Goal: Task Accomplishment & Management: Complete application form

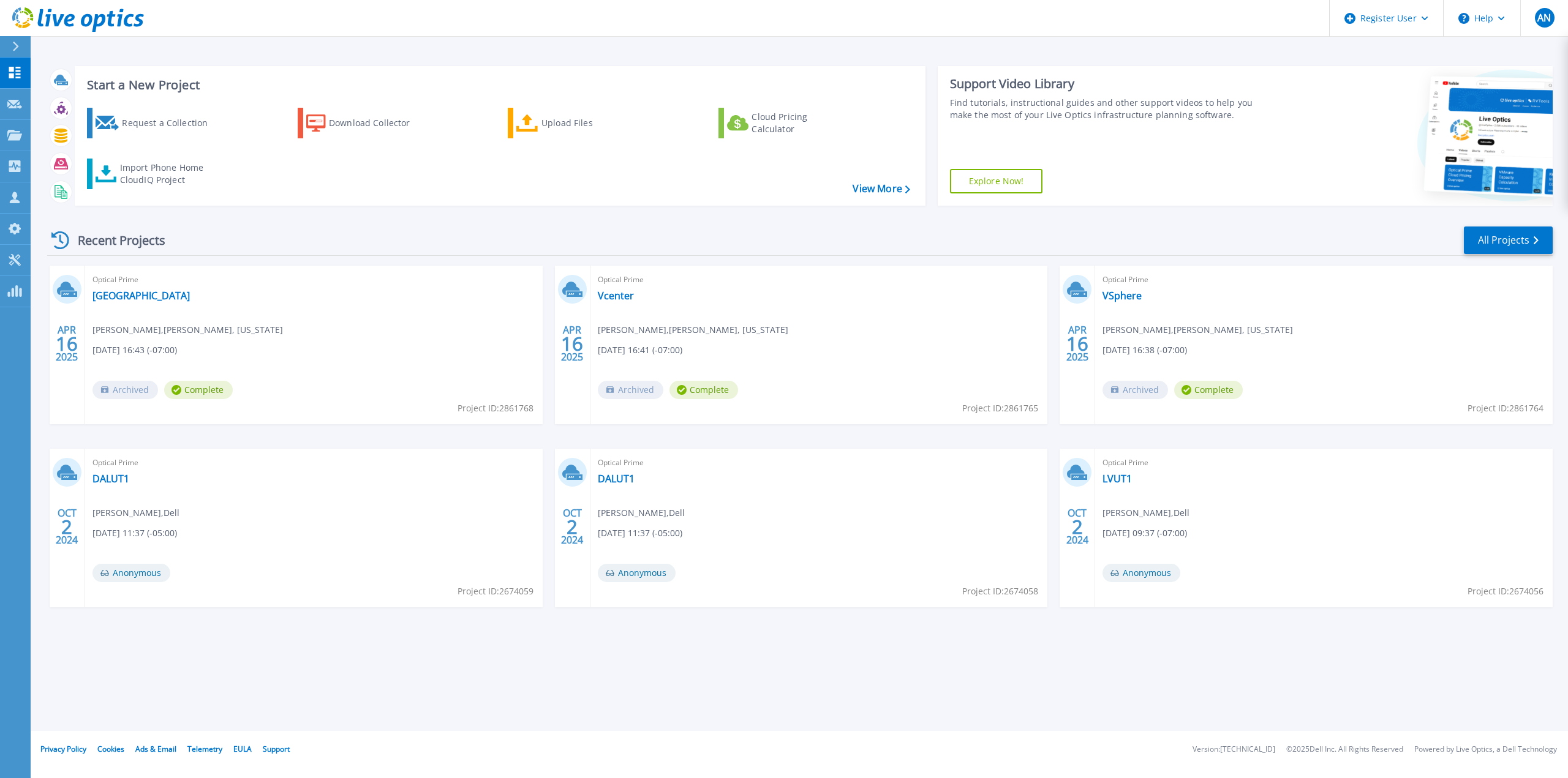
click at [274, 235] on div "Recent Projects All Projects" at bounding box center [799, 240] width 1505 height 31
click at [22, 201] on div "Customers" at bounding box center [42, 197] width 69 height 12
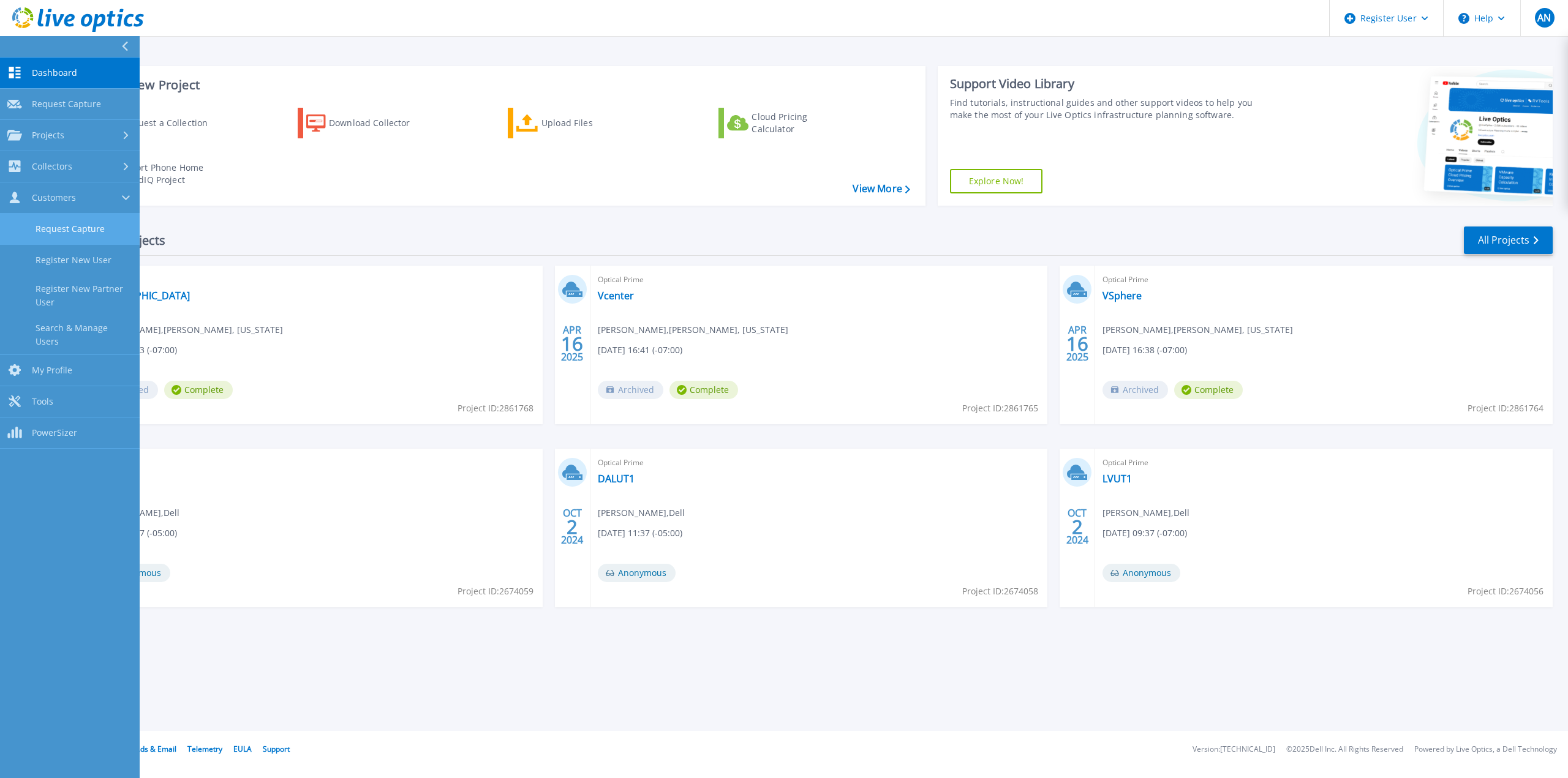
click at [57, 218] on link "Request Capture" at bounding box center [70, 229] width 140 height 31
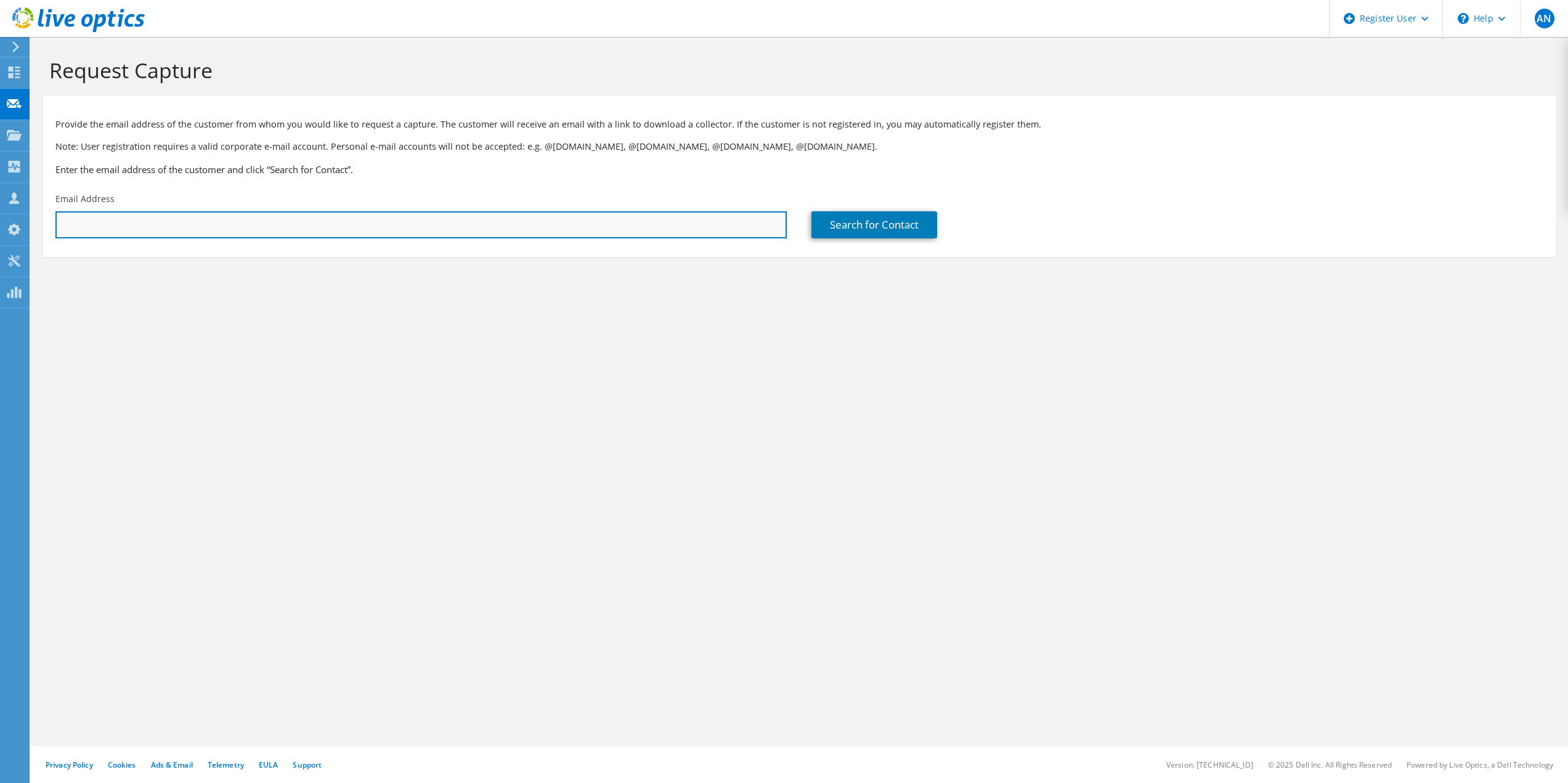
click at [240, 231] on input "text" at bounding box center [421, 224] width 732 height 27
paste input "[EMAIL_ADDRESS][DOMAIN_NAME]"
type input "[EMAIL_ADDRESS][DOMAIN_NAME]"
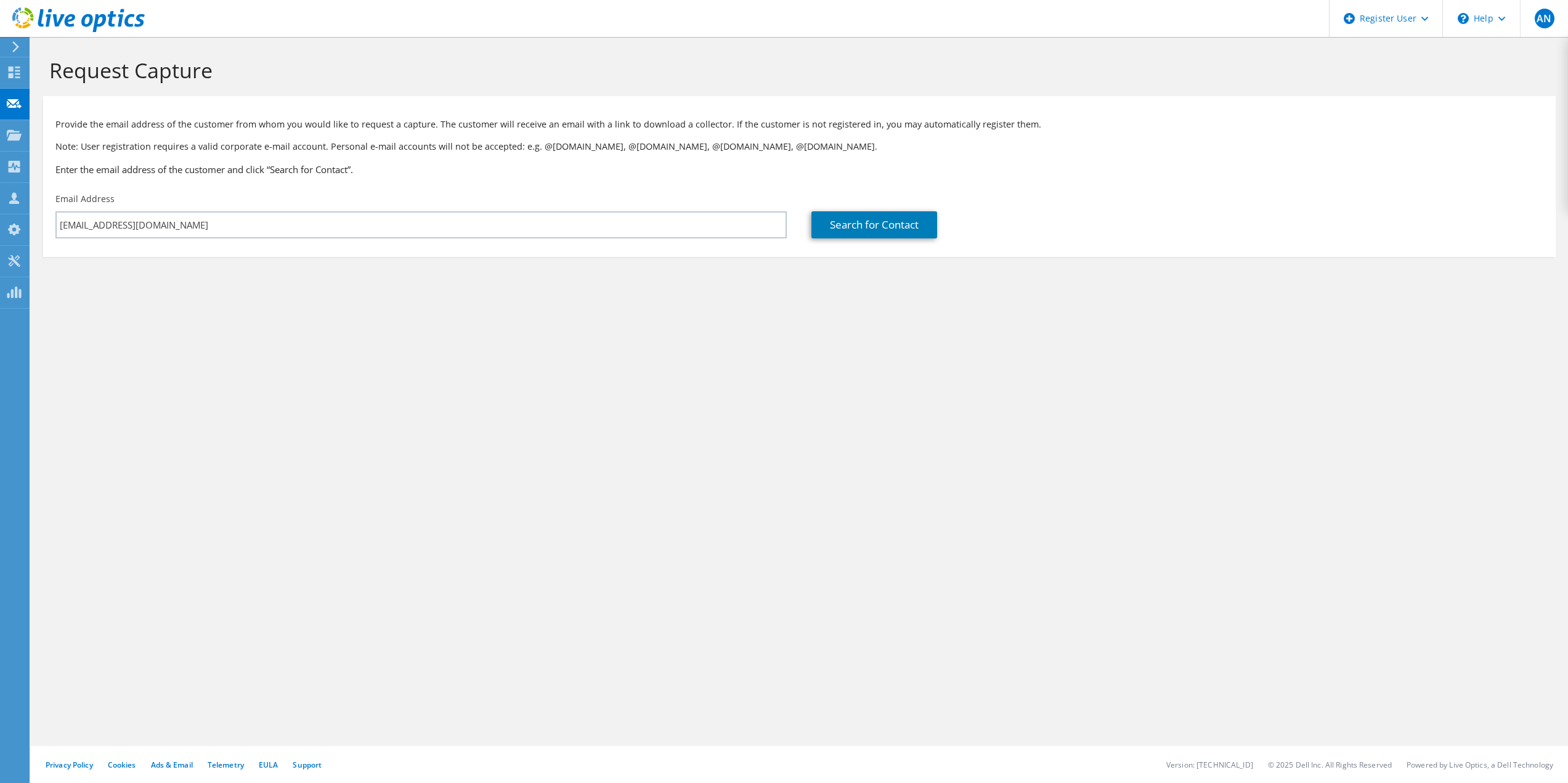
click at [602, 353] on div "Request Capture Provide the email address of the customer from whom you would l…" at bounding box center [800, 410] width 1538 height 746
click at [862, 233] on link "Search for Contact" at bounding box center [874, 224] width 126 height 27
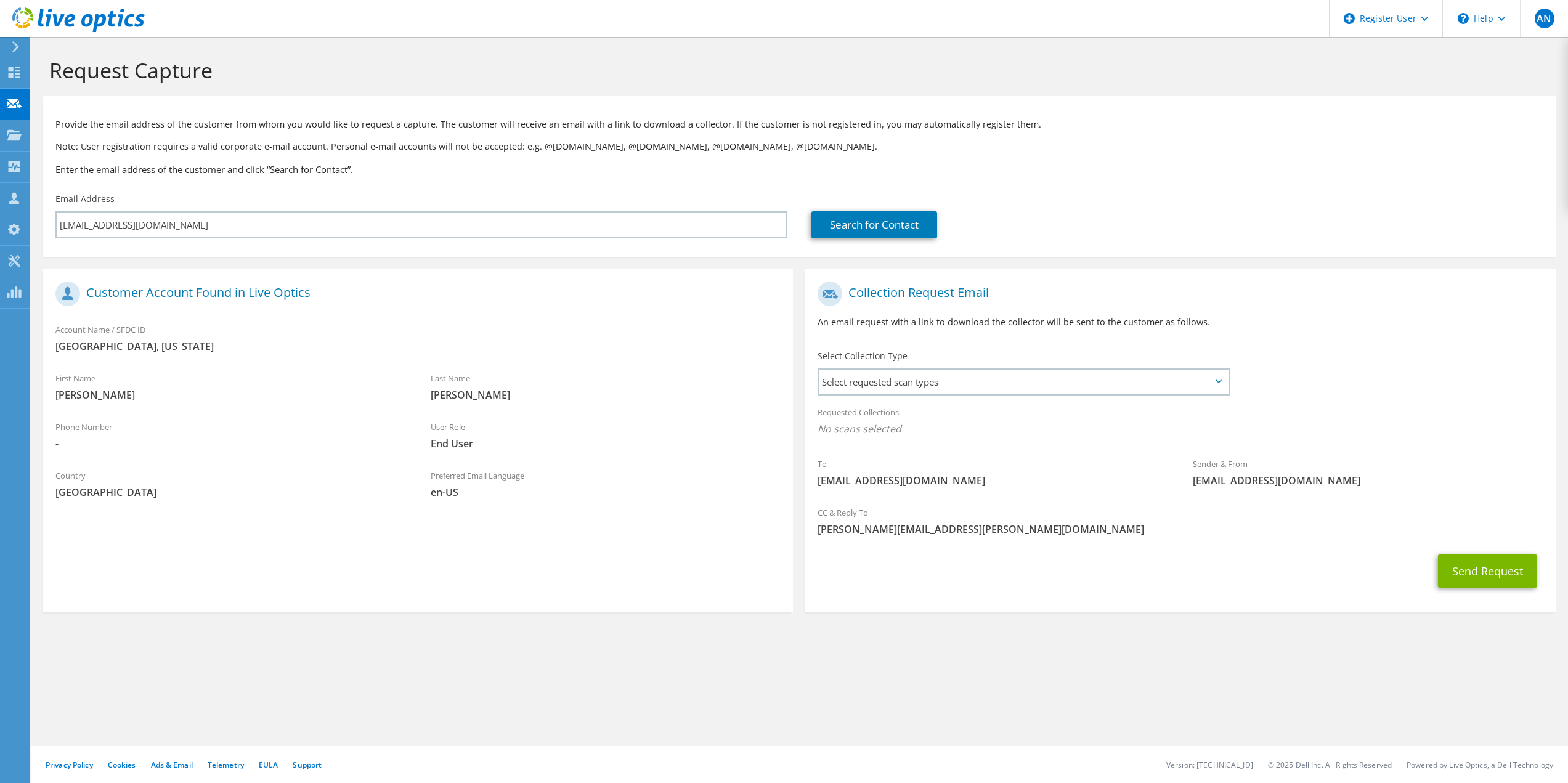
click at [367, 509] on div "Country [GEOGRAPHIC_DATA]" at bounding box center [230, 487] width 375 height 49
click at [882, 379] on span "Select requested scan types" at bounding box center [1023, 382] width 409 height 25
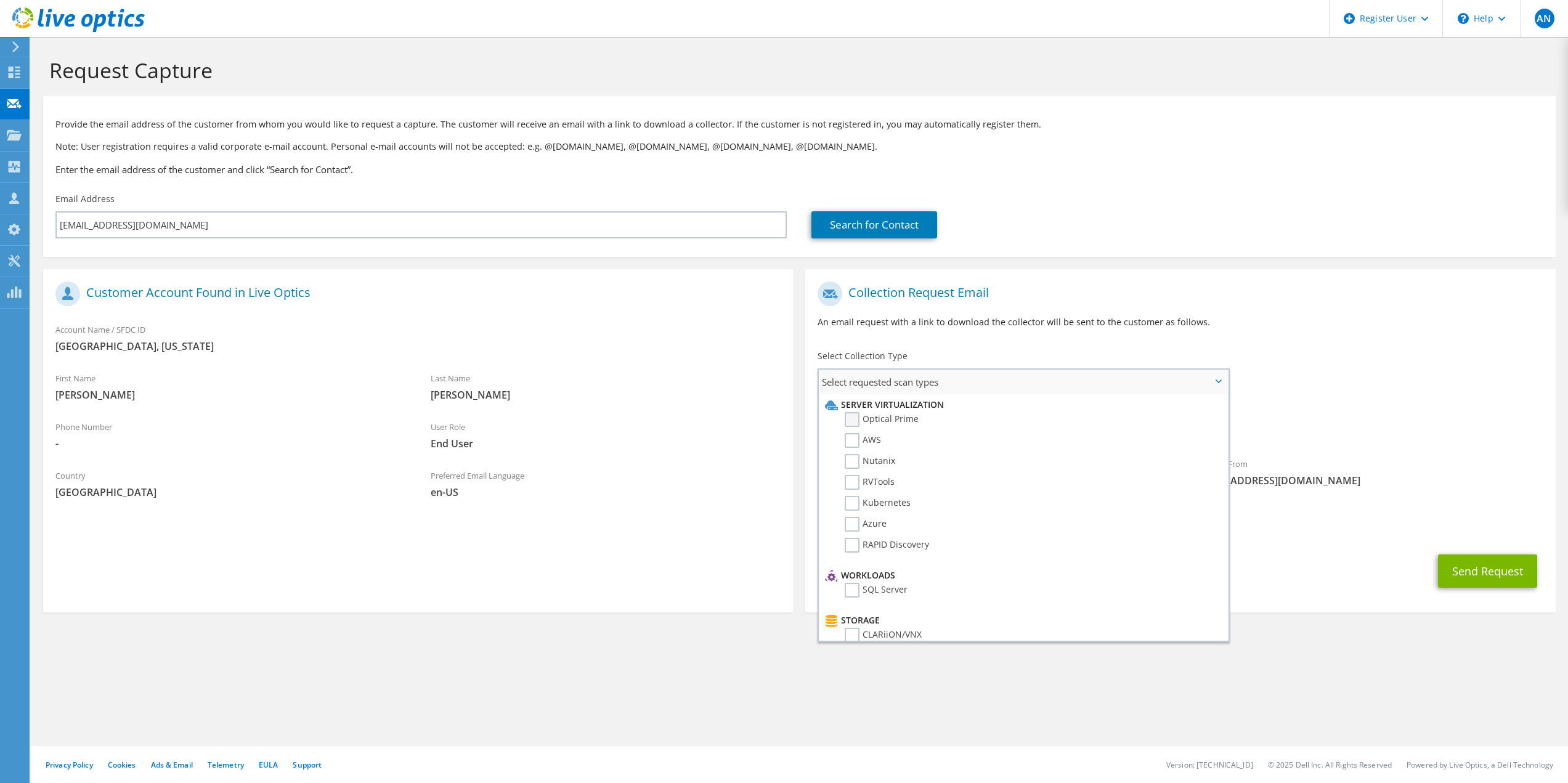
click at [858, 415] on label "Optical Prime" at bounding box center [881, 419] width 74 height 15
click at [0, 0] on input "Optical Prime" at bounding box center [0, 0] width 0 height 0
click at [696, 475] on div "Preferred Email Language en-[GEOGRAPHIC_DATA]" at bounding box center [606, 484] width 375 height 42
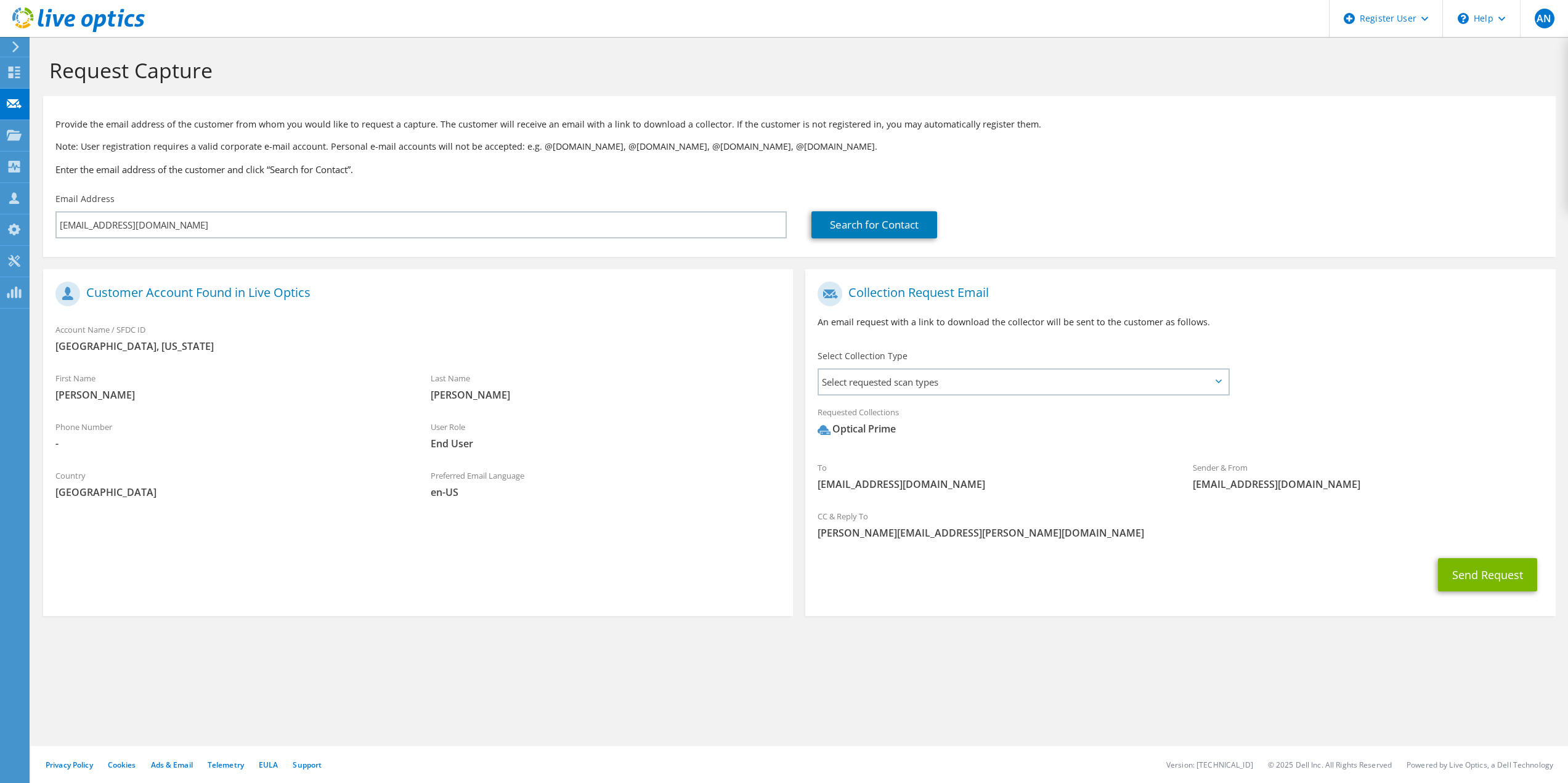
click at [1348, 411] on div "Requested Collections No scans selected Optical Prime" at bounding box center [1180, 424] width 750 height 49
click at [1168, 397] on div "Select Collection Type Select requested scan types Server Virtualization Optica…" at bounding box center [1024, 371] width 438 height 56
click at [1201, 383] on span "Select requested scan types" at bounding box center [1023, 382] width 409 height 25
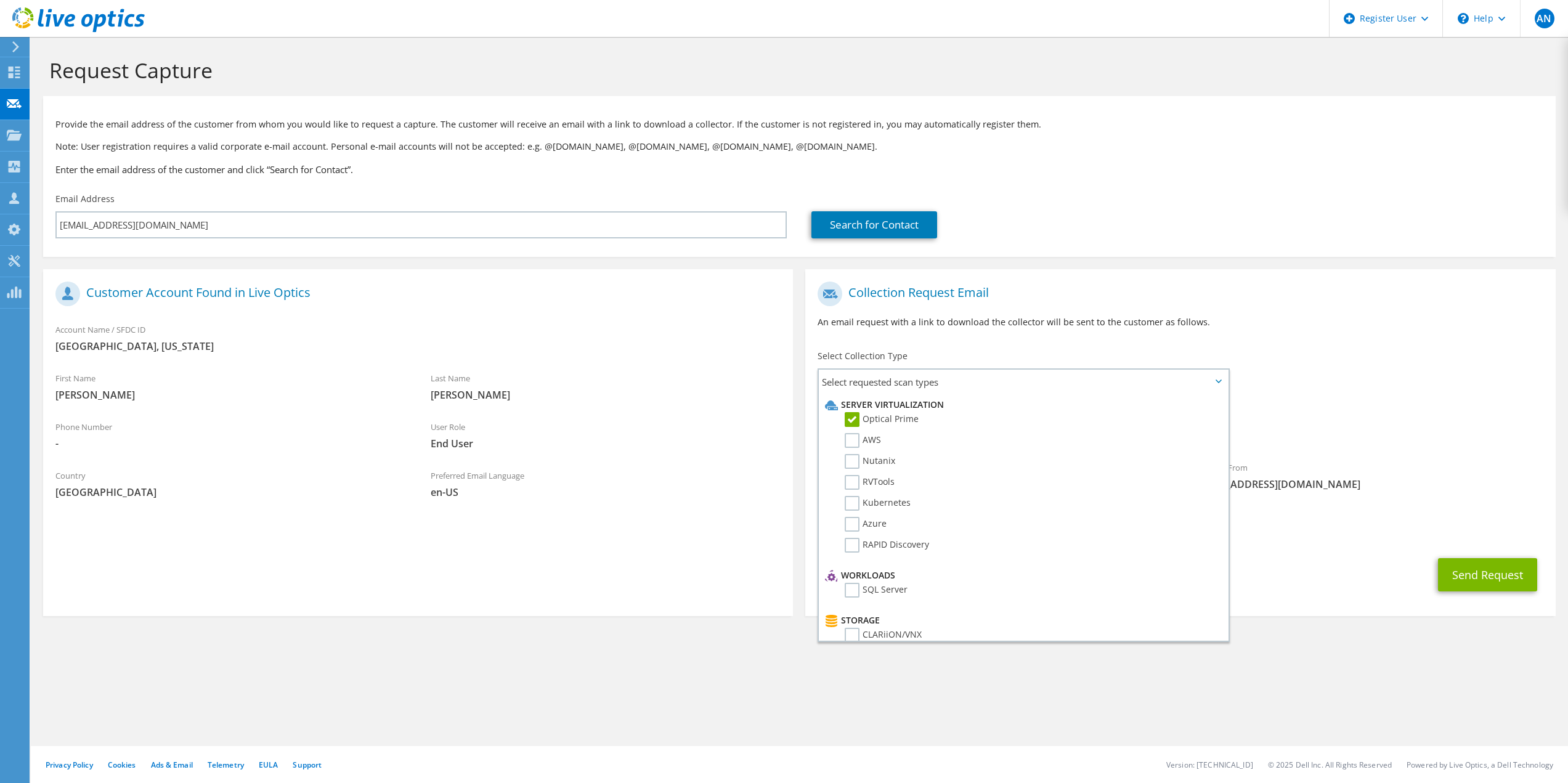
click at [1358, 372] on div "To [EMAIL_ADDRESS][DOMAIN_NAME] Sender & From [EMAIL_ADDRESS][DOMAIN_NAME]" at bounding box center [1180, 390] width 750 height 228
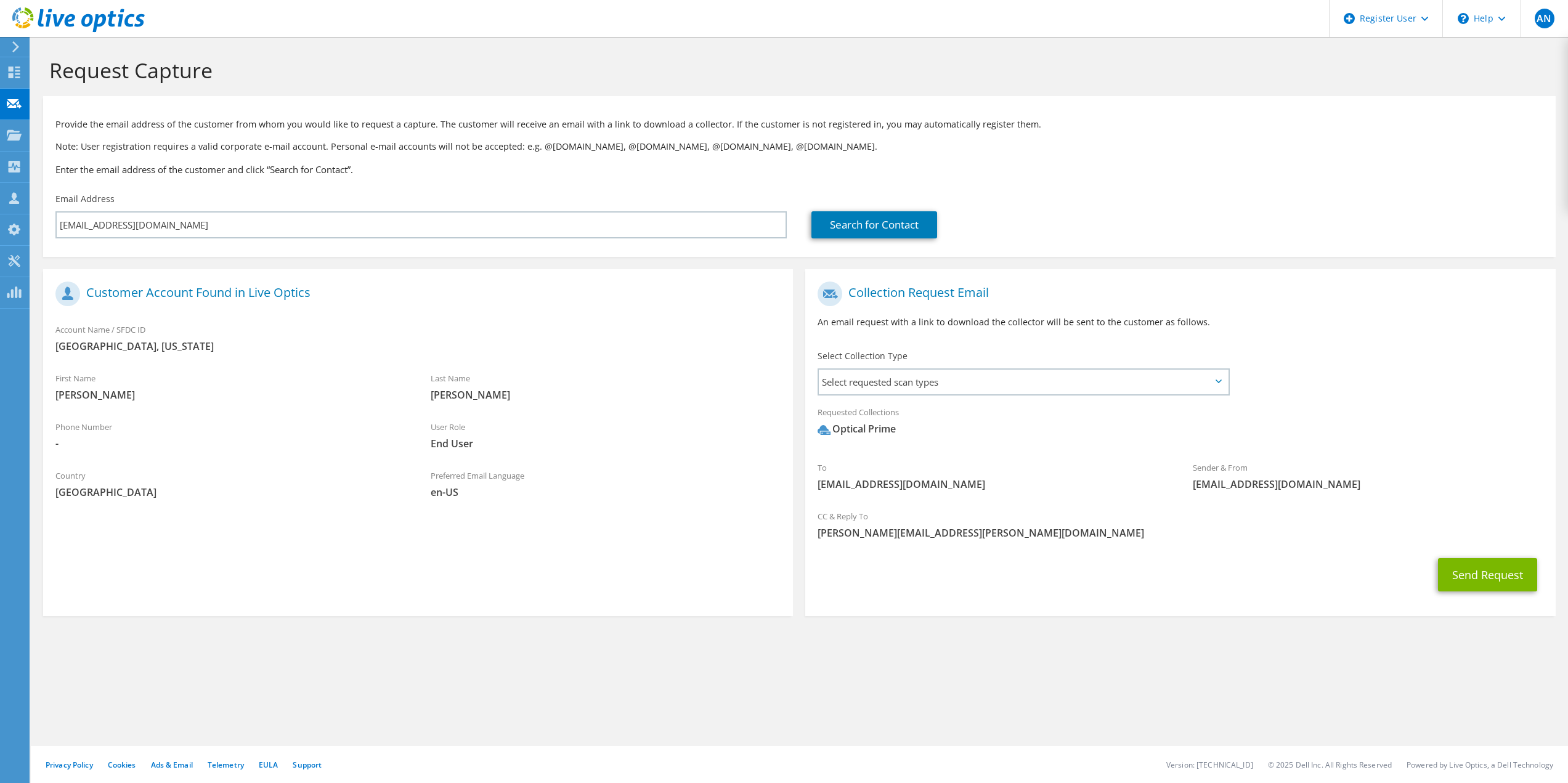
click at [1112, 534] on span "[PERSON_NAME][EMAIL_ADDRESS][PERSON_NAME][DOMAIN_NAME]" at bounding box center [1180, 533] width 725 height 13
click at [1046, 505] on div "CC & Reply To [PERSON_NAME][EMAIL_ADDRESS][PERSON_NAME][DOMAIN_NAME]" at bounding box center [1180, 525] width 750 height 42
click at [1507, 571] on button "Send Request" at bounding box center [1488, 575] width 99 height 33
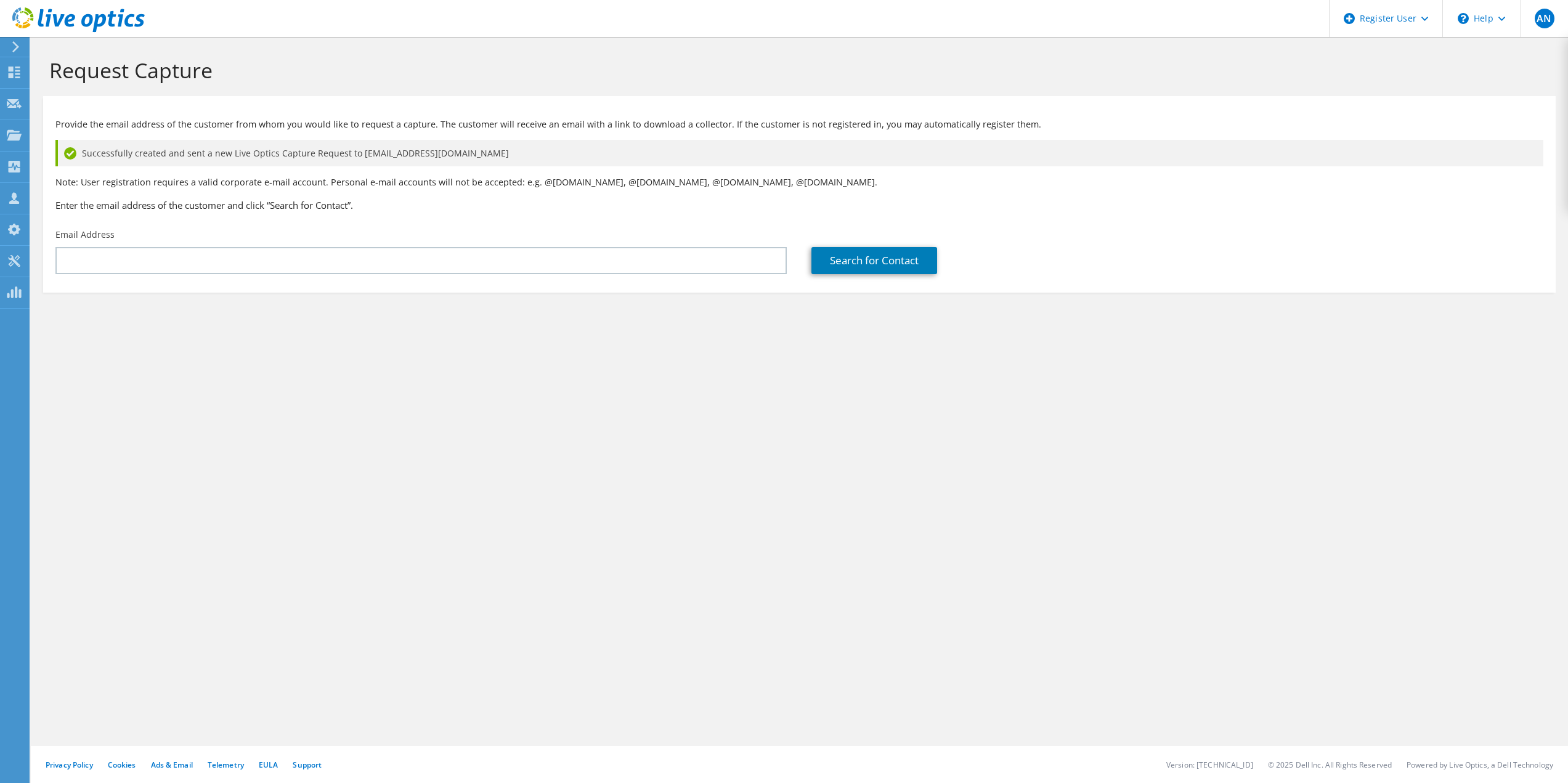
click at [638, 456] on div "Request Capture Provide the email address of the customer from whom you would l…" at bounding box center [800, 410] width 1538 height 746
click at [434, 356] on div "Request Capture Provide the email address of the customer from whom you would l…" at bounding box center [800, 410] width 1538 height 746
click at [440, 440] on div "Request Capture Provide the email address of the customer from whom you would l…" at bounding box center [800, 410] width 1538 height 746
click at [401, 601] on div "Request Capture Provide the email address of the customer from whom you would l…" at bounding box center [800, 410] width 1538 height 746
click at [1243, 465] on div "Request Capture Provide the email address of the customer from whom you would l…" at bounding box center [800, 410] width 1538 height 746
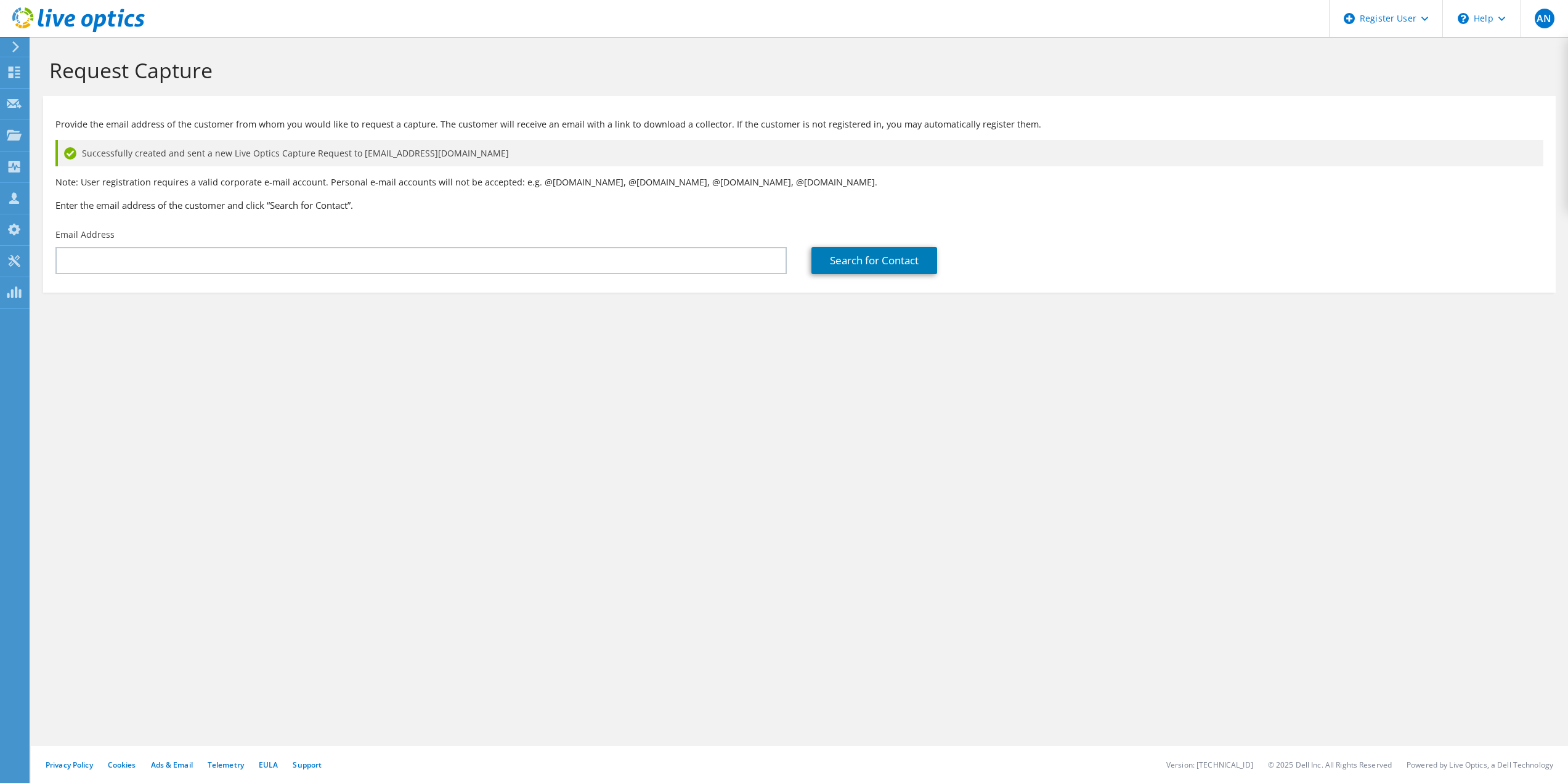
click at [622, 513] on div "Request Capture Provide the email address of the customer from whom you would l…" at bounding box center [800, 410] width 1538 height 746
click at [632, 521] on div "Request Capture Provide the email address of the customer from whom you would l…" at bounding box center [800, 410] width 1538 height 746
